Goal: Information Seeking & Learning: Learn about a topic

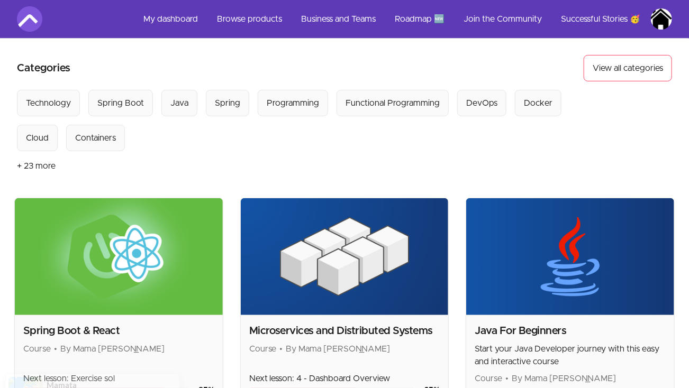
scroll to position [129, 0]
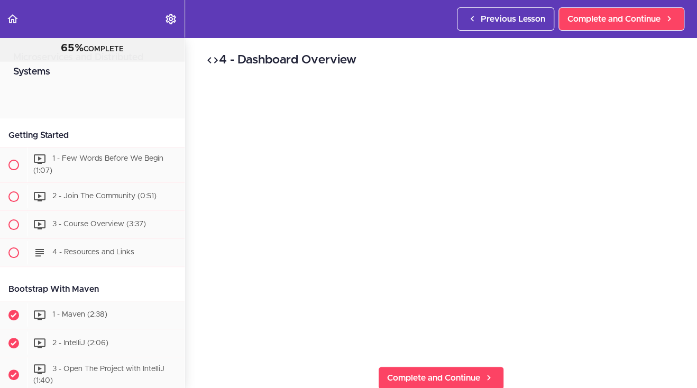
scroll to position [4681, 0]
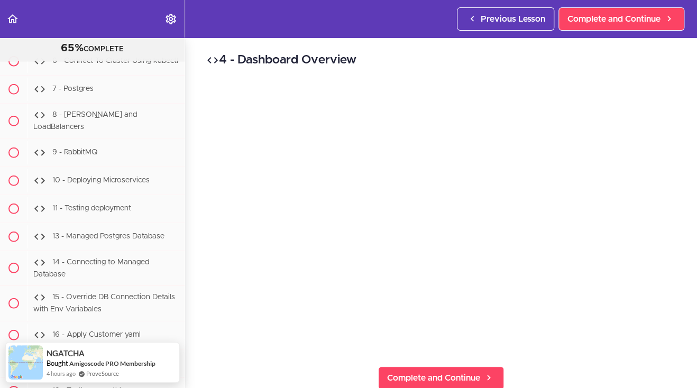
drag, startPoint x: 185, startPoint y: 290, endPoint x: 188, endPoint y: 254, distance: 36.1
click at [188, 254] on div "4 - Dashboard Overview Complete and Continue 1 - Follow us on LinkedIn 2 - Subs…" at bounding box center [441, 213] width 512 height 351
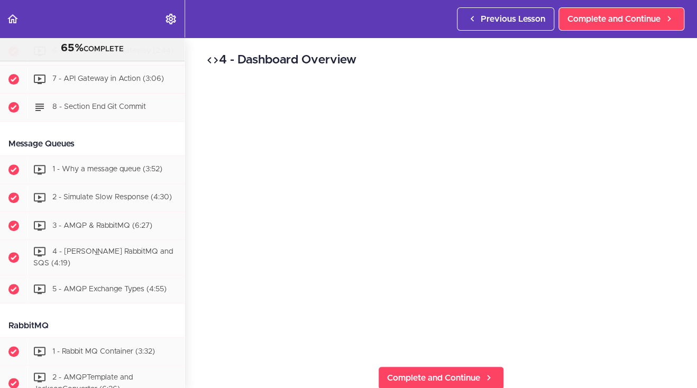
scroll to position [1943, 0]
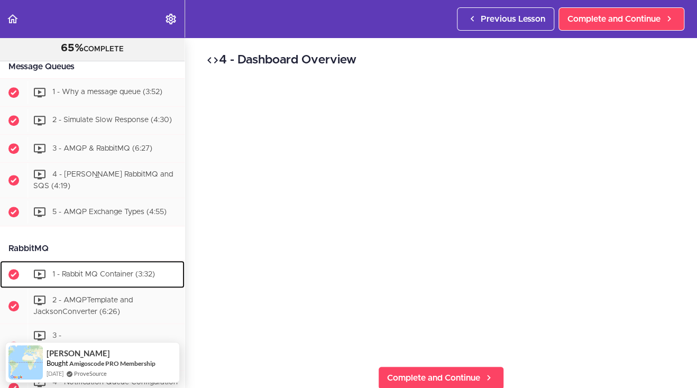
click at [125, 278] on span "1 - Rabbit MQ Container (3:32)" at bounding box center [103, 273] width 103 height 7
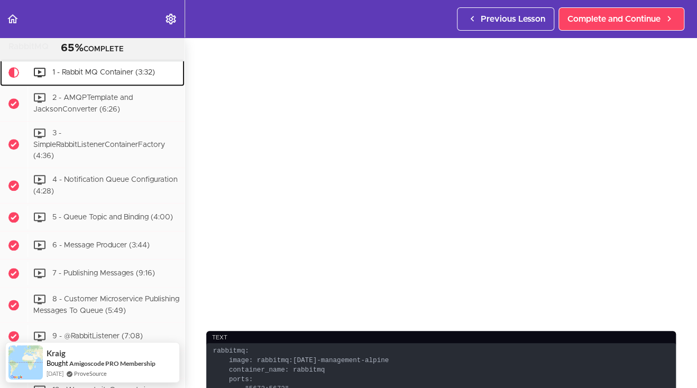
scroll to position [12, 0]
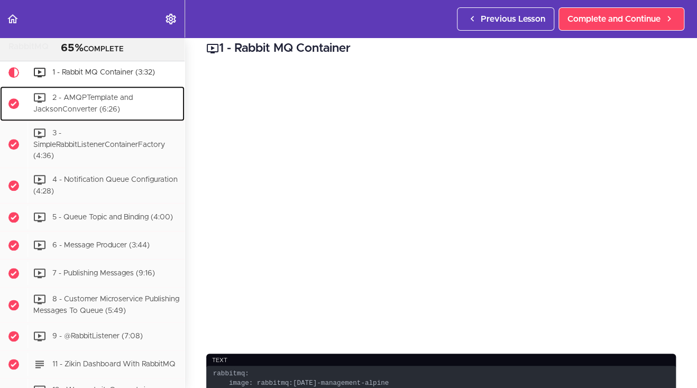
click at [134, 118] on div "2 - AMQPTemplate and JacksonConverter (6:26)" at bounding box center [106, 103] width 157 height 35
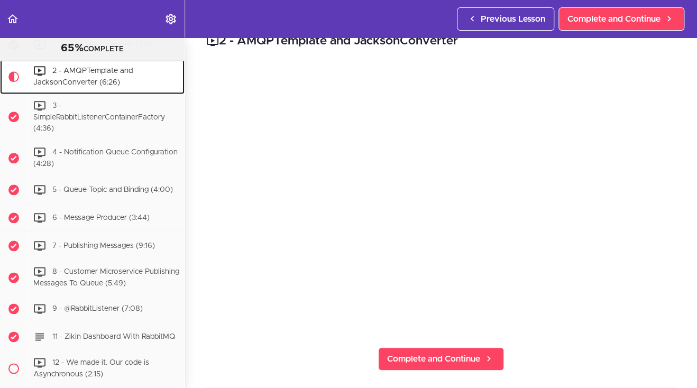
scroll to position [13, 0]
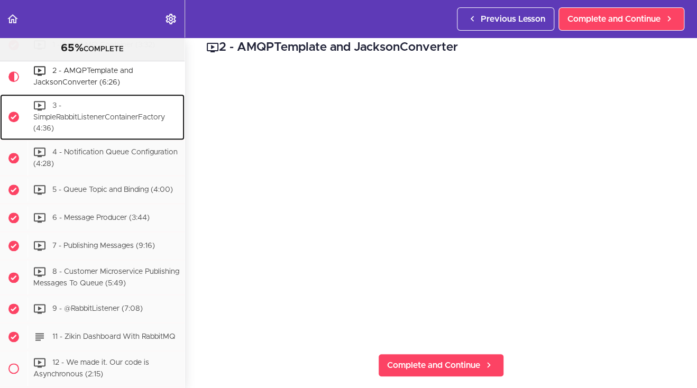
click at [106, 139] on div "3 - SimpleRabbitListenerContainerFactory (4:36)" at bounding box center [106, 117] width 157 height 46
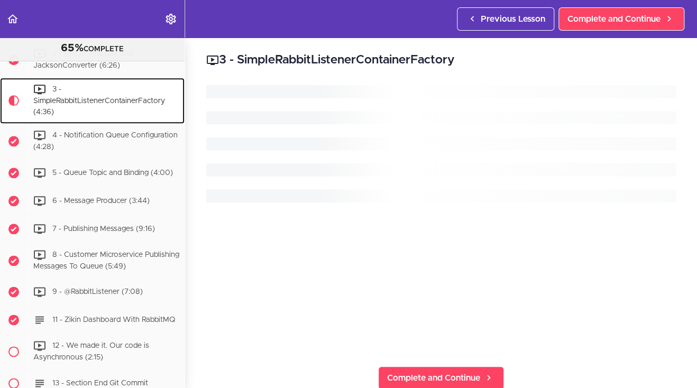
scroll to position [2208, 0]
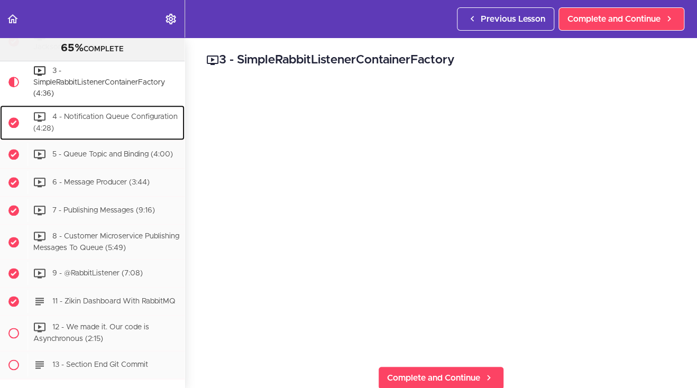
click at [119, 140] on div "4 - Notification Queue Configuration (4:28)" at bounding box center [106, 122] width 157 height 35
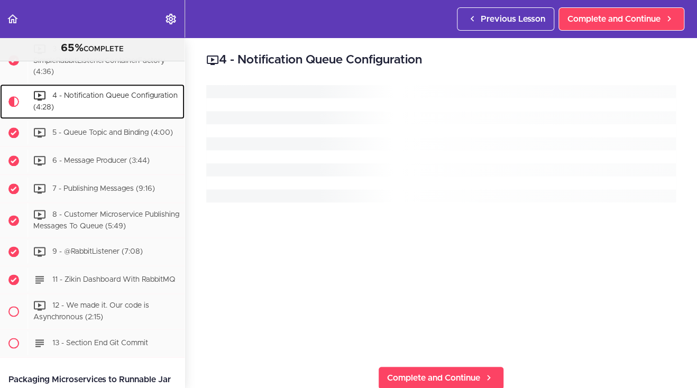
scroll to position [2254, 0]
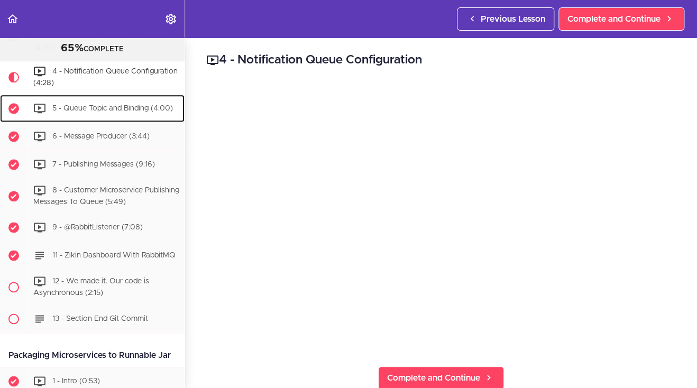
click at [117, 112] on span "5 - Queue Topic and Binding (4:00)" at bounding box center [112, 107] width 121 height 7
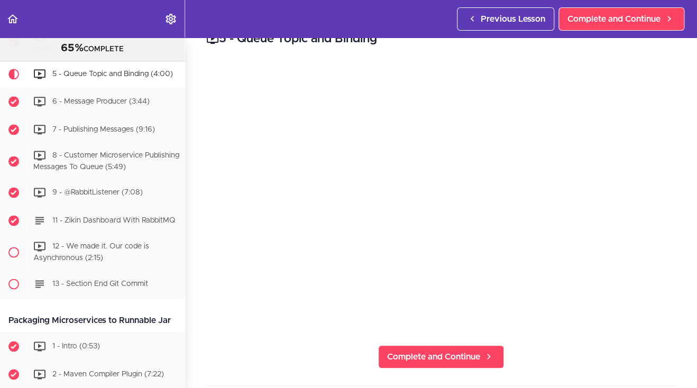
scroll to position [14, 0]
